Goal: Task Accomplishment & Management: Manage account settings

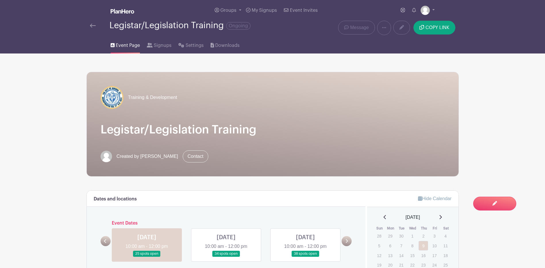
click at [95, 22] on link at bounding box center [93, 25] width 6 height 7
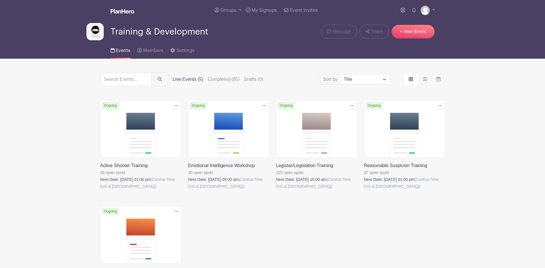
click at [225, 73] on div "Sort by Title Recently modified Newest Upcoming dates Live Events (5) Completed…" at bounding box center [272, 79] width 345 height 14
click at [227, 82] on label "Completed (85)" at bounding box center [224, 79] width 32 height 7
click at [0, 0] on input "Completed (85)" at bounding box center [0, 0] width 0 height 0
click at [230, 78] on label "Completed (85)" at bounding box center [224, 79] width 32 height 7
click at [0, 0] on input "Completed (85)" at bounding box center [0, 0] width 0 height 0
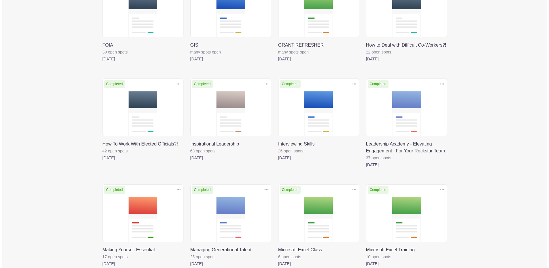
scroll to position [931, 0]
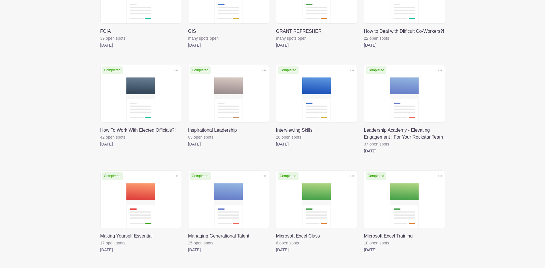
click at [351, 69] on icon at bounding box center [352, 70] width 4 height 5
click at [336, 79] on link "Duplicate" at bounding box center [333, 82] width 45 height 9
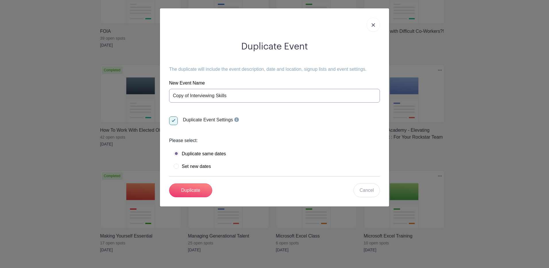
drag, startPoint x: 189, startPoint y: 93, endPoint x: 155, endPoint y: 93, distance: 34.5
click at [152, 93] on div "Duplicate Event The duplicate will include the event description, date and loca…" at bounding box center [274, 134] width 549 height 268
type input "Interviewing Skills"
click at [177, 166] on label "Set new dates" at bounding box center [192, 166] width 37 height 6
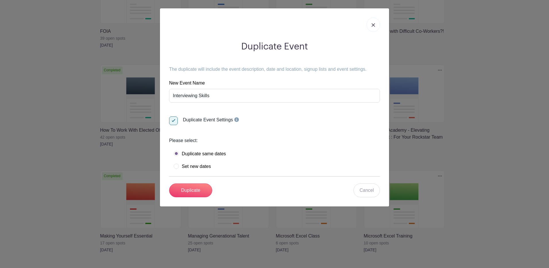
radio input "true"
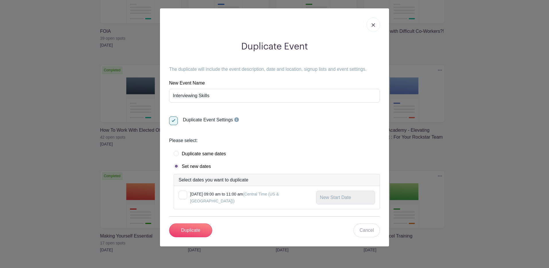
click at [185, 192] on div at bounding box center [183, 194] width 9 height 9
click at [182, 192] on input "checkbox" at bounding box center [181, 192] width 4 height 4
checkbox input "true"
click at [351, 199] on input "text" at bounding box center [345, 197] width 59 height 14
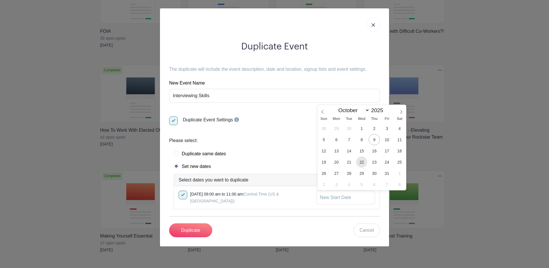
click at [361, 162] on span "22" at bounding box center [361, 161] width 11 height 11
type input "[DATE]"
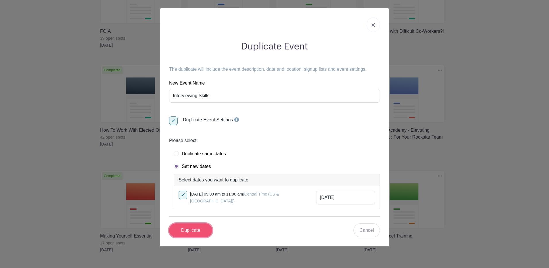
click at [206, 229] on input "Duplicate" at bounding box center [190, 230] width 43 height 14
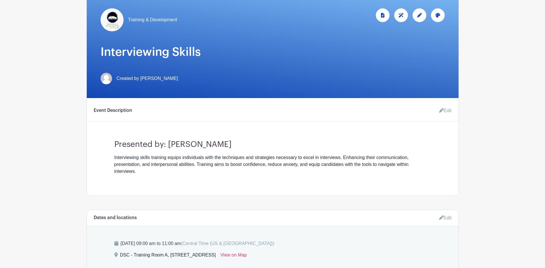
scroll to position [57, 0]
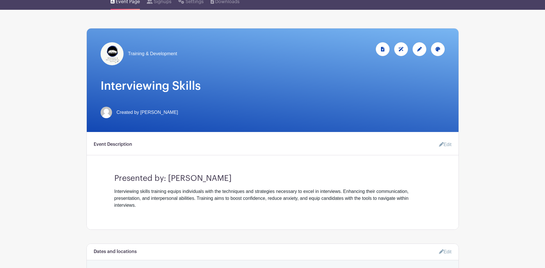
click at [423, 49] on div at bounding box center [419, 49] width 14 height 14
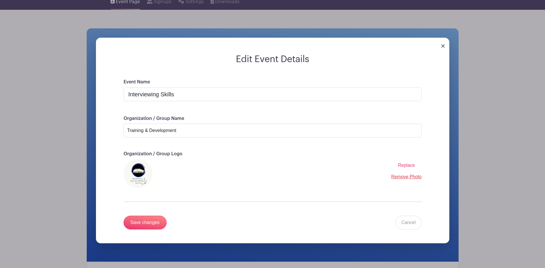
click at [395, 179] on link "Remove Photo" at bounding box center [406, 176] width 30 height 5
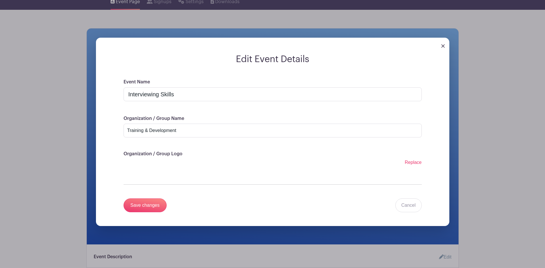
click at [419, 165] on label "Replace" at bounding box center [413, 162] width 17 height 7
click at [0, 0] on input "Replace" at bounding box center [0, 0] width 0 height 0
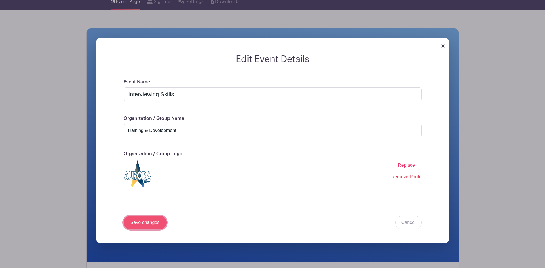
click at [159, 222] on input "Save changes" at bounding box center [144, 222] width 43 height 14
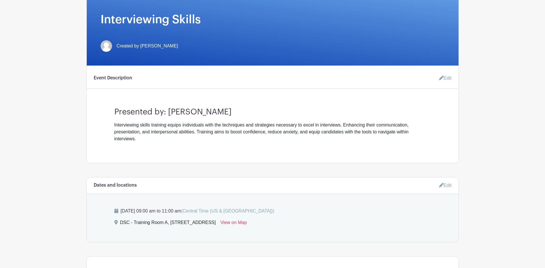
scroll to position [172, 0]
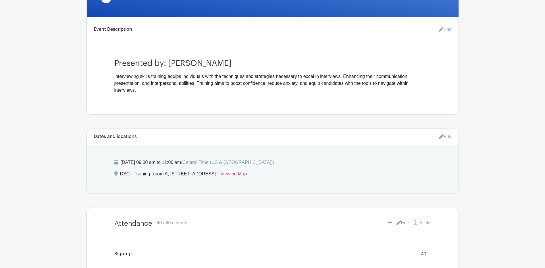
click at [439, 135] on icon at bounding box center [441, 136] width 5 height 5
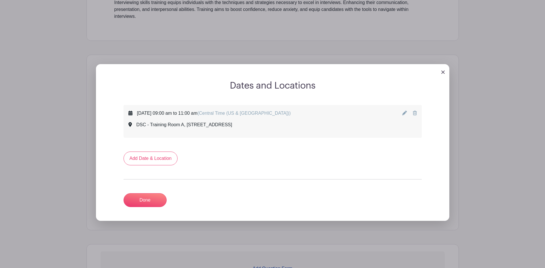
scroll to position [258, 0]
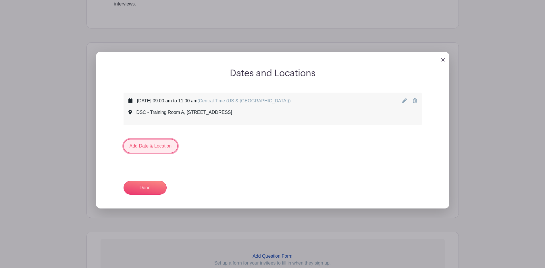
click at [147, 141] on link "Add Date & Location" at bounding box center [150, 146] width 54 height 14
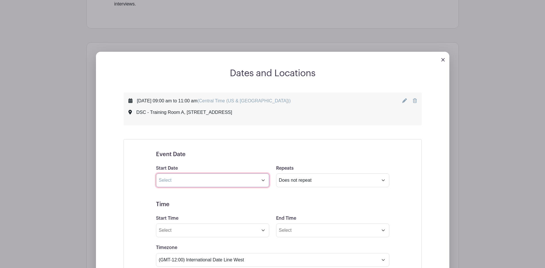
click at [263, 178] on input "text" at bounding box center [212, 180] width 113 height 14
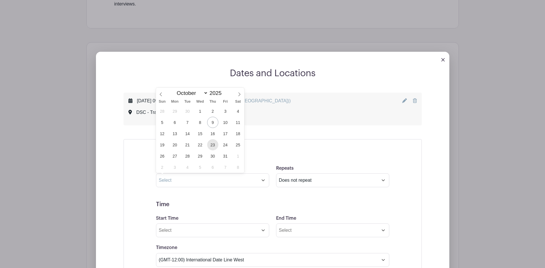
click at [215, 144] on span "23" at bounding box center [212, 144] width 11 height 11
type input "[DATE]"
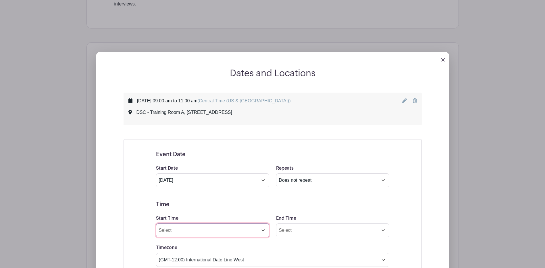
click at [264, 229] on input "Start Time" at bounding box center [212, 230] width 113 height 14
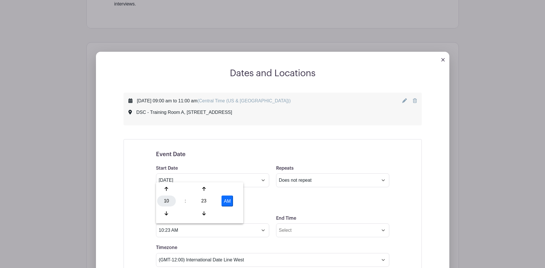
click at [167, 201] on div "10" at bounding box center [166, 200] width 19 height 11
click at [445, 156] on div "Dates and Locations [DATE] 09:00 am to 11:00 am (Central Time ([GEOGRAPHIC_DATA…" at bounding box center [272, 259] width 353 height 383
click at [163, 232] on input "10:23 AM" at bounding box center [212, 230] width 113 height 14
click at [184, 187] on div "01" at bounding box center [187, 188] width 19 height 11
click at [202, 200] on div "23" at bounding box center [203, 200] width 19 height 11
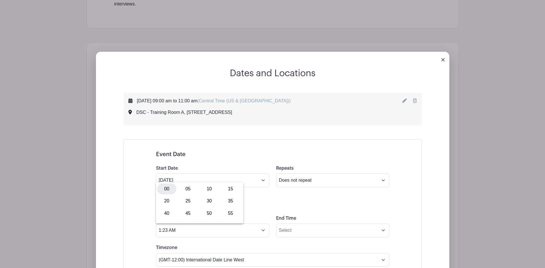
click at [171, 189] on div "00" at bounding box center [166, 188] width 19 height 11
click at [233, 201] on button "AM" at bounding box center [226, 200] width 11 height 11
type input "1:00 PM"
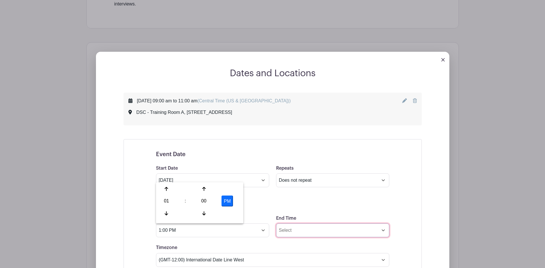
click at [309, 234] on input "End Time" at bounding box center [332, 230] width 113 height 14
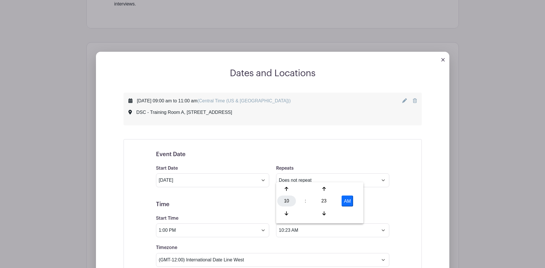
click at [285, 204] on div "10" at bounding box center [286, 200] width 19 height 11
click at [351, 188] on div "03" at bounding box center [350, 188] width 19 height 11
click at [322, 200] on div "23" at bounding box center [323, 200] width 19 height 11
click at [287, 189] on div "00" at bounding box center [286, 188] width 19 height 11
click at [346, 206] on button "AM" at bounding box center [346, 200] width 11 height 11
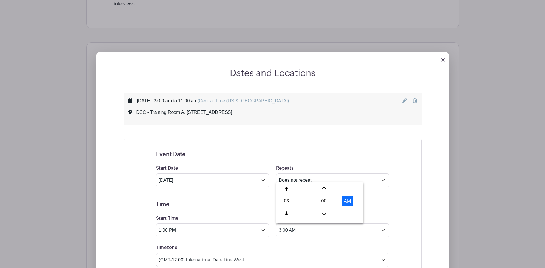
type input "3:00 PM"
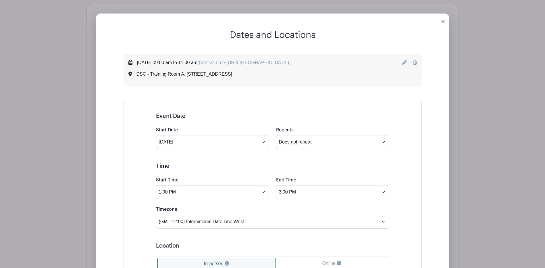
scroll to position [373, 0]
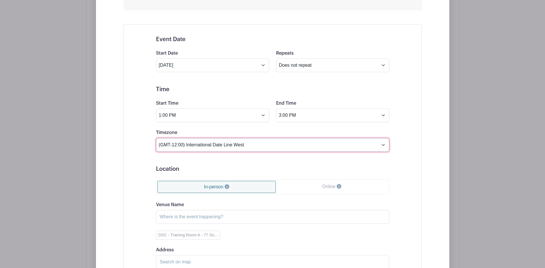
click at [227, 151] on select "(GMT-12:00) International Date Line West (GMT-11:00) [US_STATE] (GMT-11:00) [GE…" at bounding box center [272, 145] width 233 height 14
select select "Central Time ([GEOGRAPHIC_DATA] & [GEOGRAPHIC_DATA])"
click at [156, 138] on select "(GMT-12:00) International Date Line West (GMT-11:00) [US_STATE] (GMT-11:00) [GE…" at bounding box center [272, 145] width 233 height 14
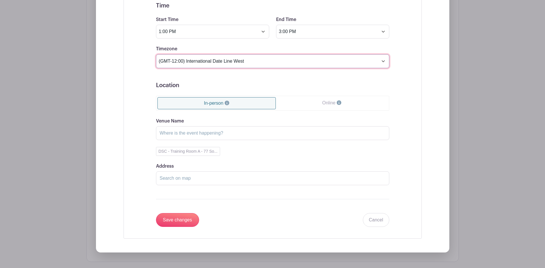
scroll to position [459, 0]
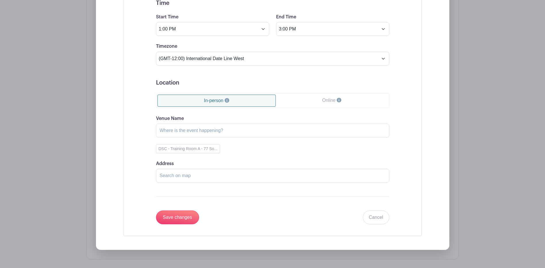
click at [168, 154] on div "Venue Name DSC - Training Room A - 77 So... Address Drag & Drop the marker abov…" at bounding box center [272, 148] width 233 height 67
click at [171, 152] on button "DSC - Training Room A - 77 So..." at bounding box center [188, 148] width 64 height 9
type input "DSC - Training Room A"
type input "[STREET_ADDRESS]"
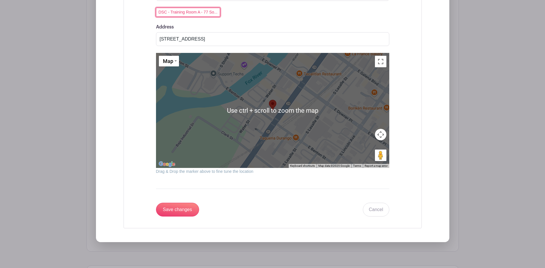
scroll to position [660, 0]
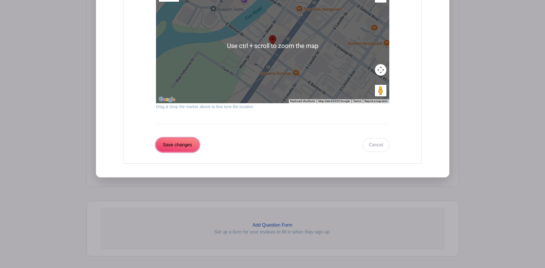
click at [169, 143] on input "Save changes" at bounding box center [177, 145] width 43 height 14
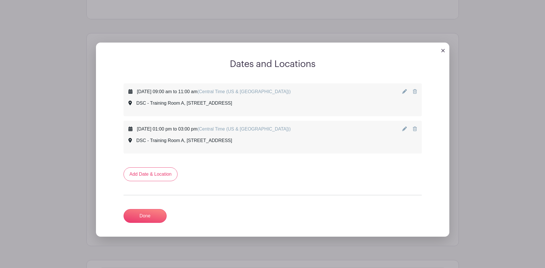
scroll to position [265, 0]
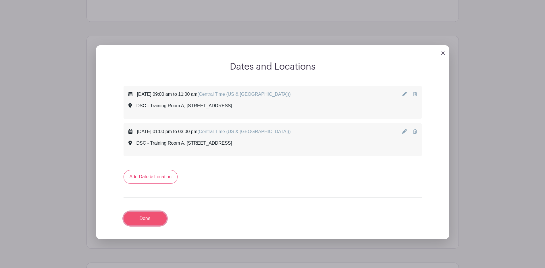
click at [139, 218] on link "Done" at bounding box center [144, 218] width 43 height 14
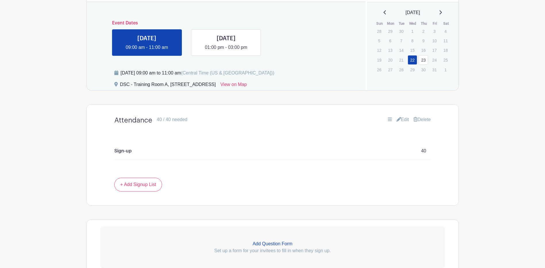
scroll to position [236, 0]
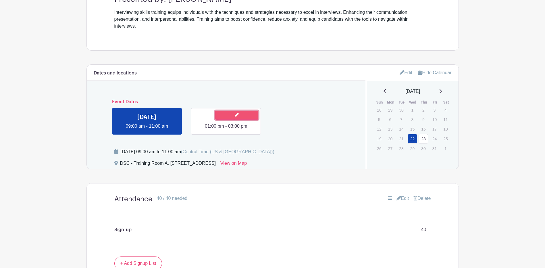
click at [221, 114] on link at bounding box center [236, 115] width 43 height 9
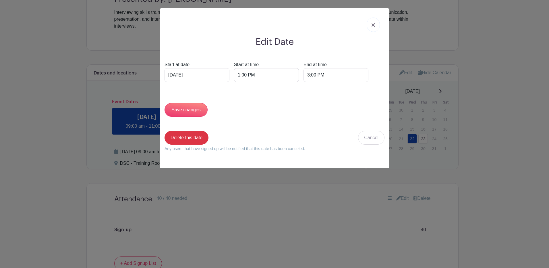
click at [369, 25] on link at bounding box center [373, 25] width 13 height 14
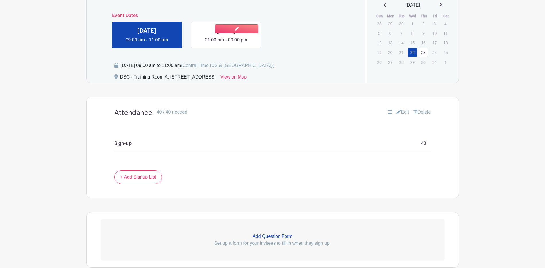
click at [226, 43] on link at bounding box center [226, 43] width 0 height 0
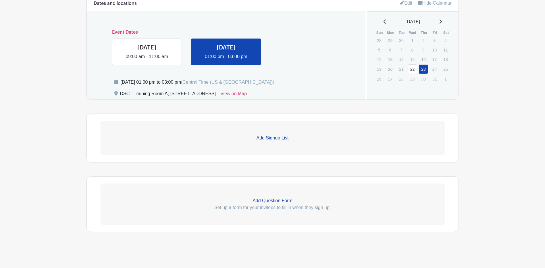
click at [272, 142] on link "Add Signup List" at bounding box center [272, 138] width 344 height 34
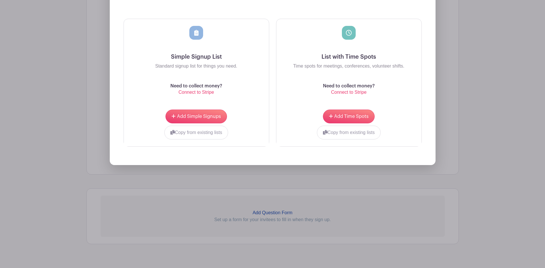
scroll to position [478, 0]
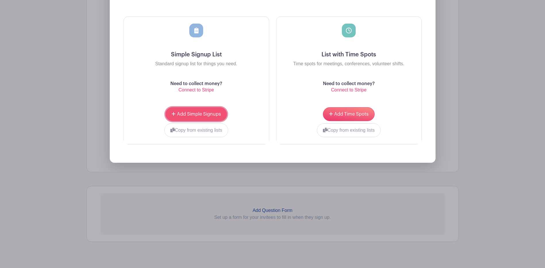
click at [196, 111] on button "Add Simple Signups" at bounding box center [195, 114] width 61 height 14
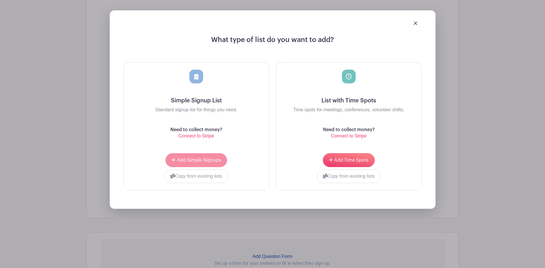
scroll to position [524, 0]
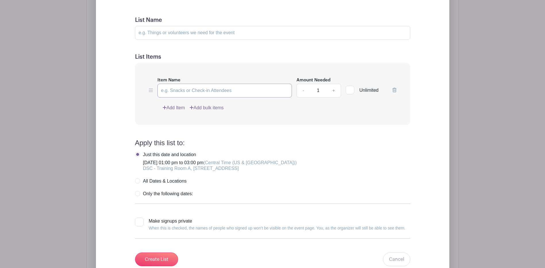
click at [200, 92] on input "Item Name" at bounding box center [224, 91] width 135 height 14
click at [193, 33] on input "List Name" at bounding box center [272, 33] width 275 height 14
click at [193, 34] on input "List Name" at bounding box center [272, 33] width 275 height 14
type input "Attendees"
click at [168, 80] on label "Item Name" at bounding box center [168, 80] width 23 height 7
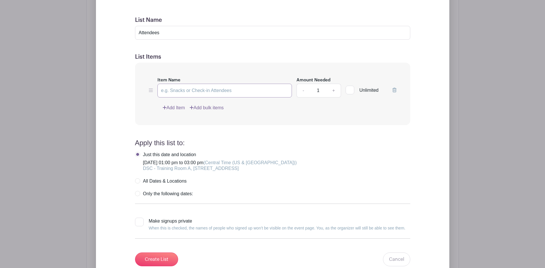
click at [168, 84] on input "Item Name" at bounding box center [224, 91] width 135 height 14
click at [173, 84] on input "Item Name" at bounding box center [224, 91] width 135 height 14
type input "Sign-up"
click at [321, 91] on input "1" at bounding box center [317, 91] width 17 height 14
drag, startPoint x: 321, startPoint y: 91, endPoint x: 317, endPoint y: 91, distance: 4.0
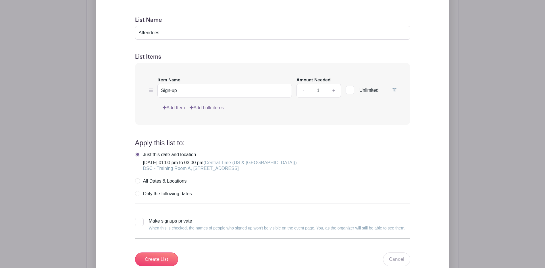
click at [317, 91] on input "1" at bounding box center [317, 91] width 17 height 14
type input "40"
click at [158, 260] on input "Create List" at bounding box center [156, 259] width 43 height 14
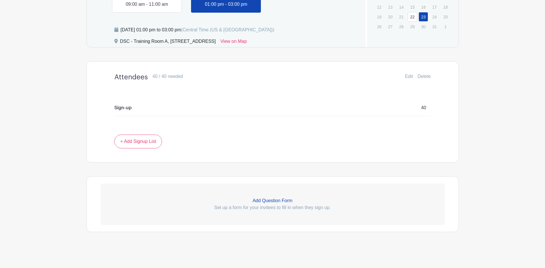
scroll to position [358, 0]
click at [147, 8] on link at bounding box center [147, 8] width 0 height 0
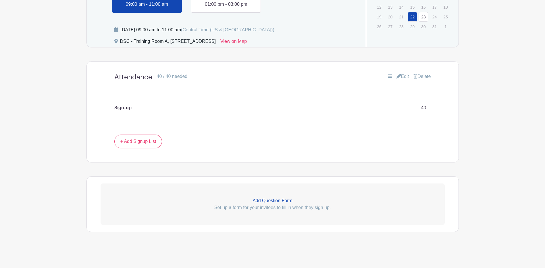
click at [226, 8] on link at bounding box center [226, 8] width 0 height 0
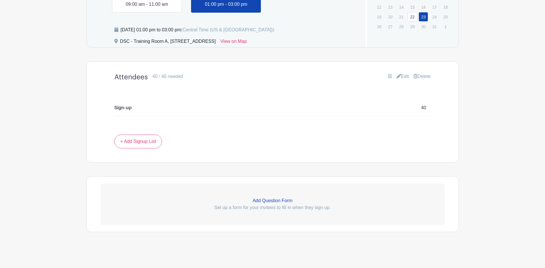
click at [400, 78] on link "Edit" at bounding box center [402, 76] width 13 height 7
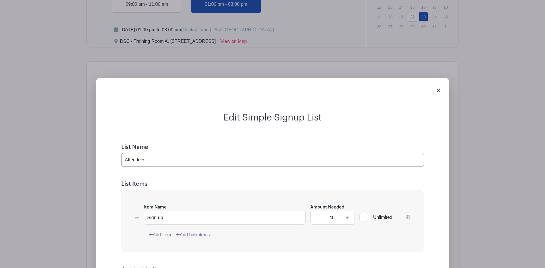
drag, startPoint x: 178, startPoint y: 164, endPoint x: 137, endPoint y: 165, distance: 40.5
click at [137, 165] on input "Attendees" at bounding box center [272, 160] width 303 height 14
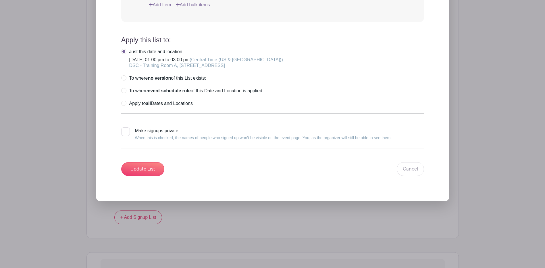
type input "Attendance"
click at [159, 177] on form "List Name Attendance List Items Item Name Sign-up Amount Needed - 40 + Unlimite…" at bounding box center [272, 44] width 316 height 275
click at [157, 170] on input "Update List" at bounding box center [142, 169] width 43 height 14
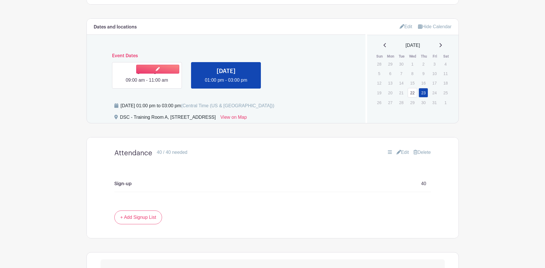
click at [147, 84] on link at bounding box center [147, 84] width 0 height 0
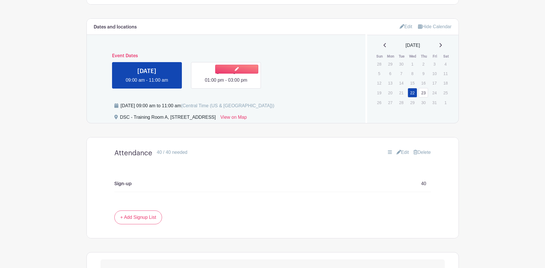
click at [226, 84] on link at bounding box center [226, 84] width 0 height 0
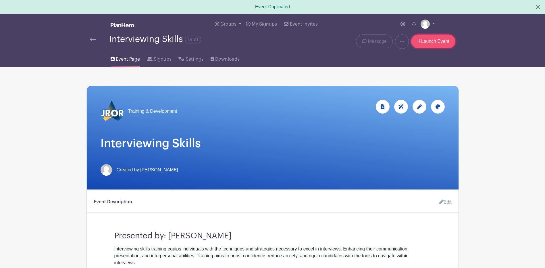
click at [432, 40] on link "Launch Event" at bounding box center [433, 41] width 44 height 14
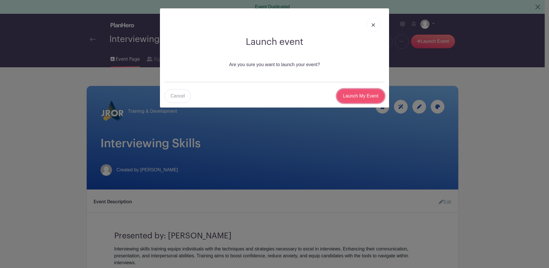
click at [358, 96] on input "Launch My Event" at bounding box center [361, 96] width 48 height 14
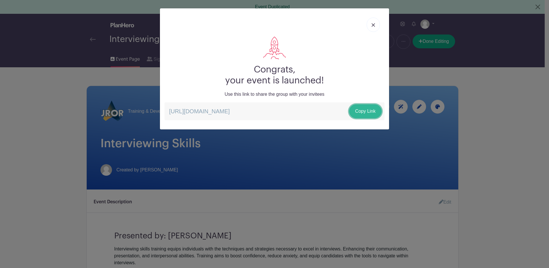
click at [357, 108] on link "Copy Link" at bounding box center [365, 111] width 32 height 14
drag, startPoint x: 376, startPoint y: 25, endPoint x: 368, endPoint y: 34, distance: 11.4
click at [375, 25] on link at bounding box center [373, 25] width 13 height 14
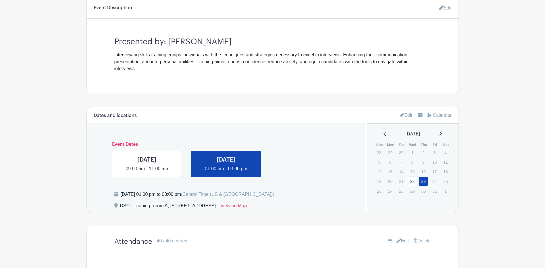
scroll to position [201, 0]
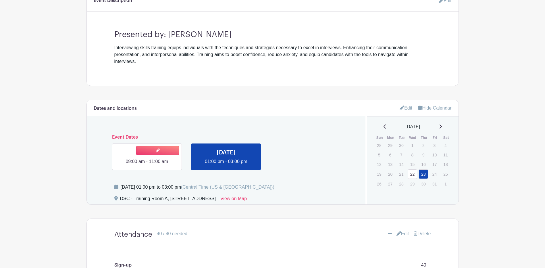
click at [147, 165] on link at bounding box center [147, 165] width 0 height 0
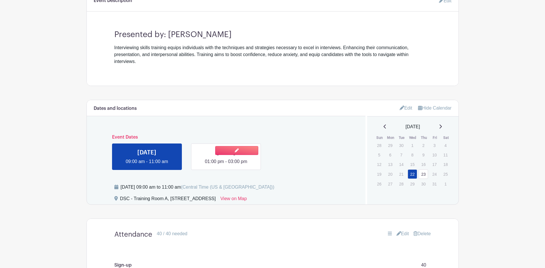
click at [226, 165] on link at bounding box center [226, 165] width 0 height 0
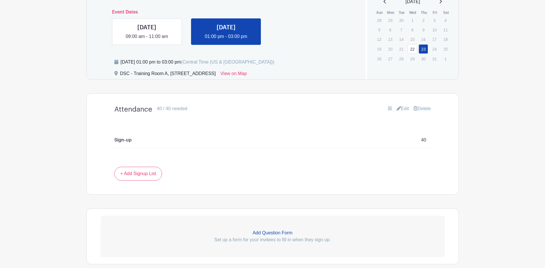
scroll to position [316, 0]
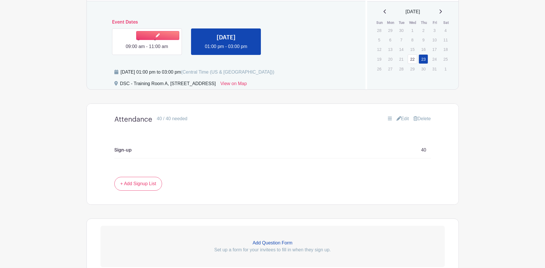
click at [147, 50] on link at bounding box center [147, 50] width 0 height 0
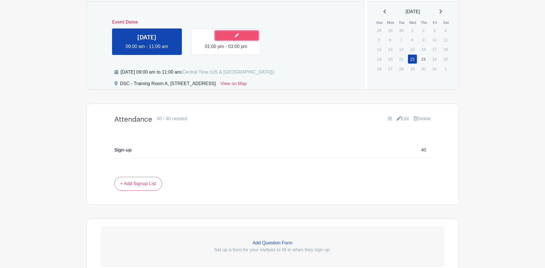
click at [255, 39] on link at bounding box center [236, 35] width 43 height 9
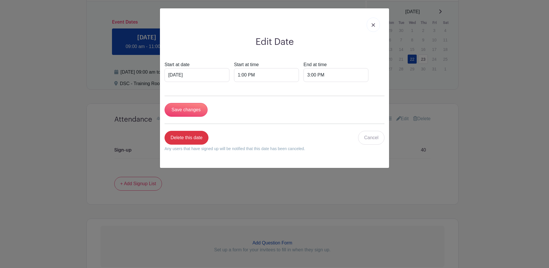
click at [378, 22] on link at bounding box center [373, 25] width 13 height 14
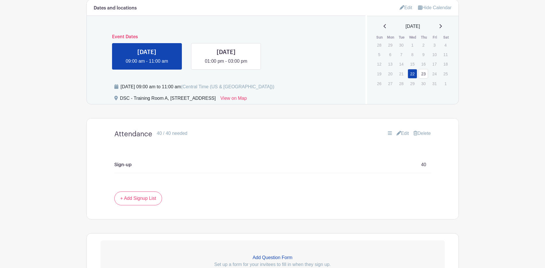
scroll to position [287, 0]
